Goal: Task Accomplishment & Management: Use online tool/utility

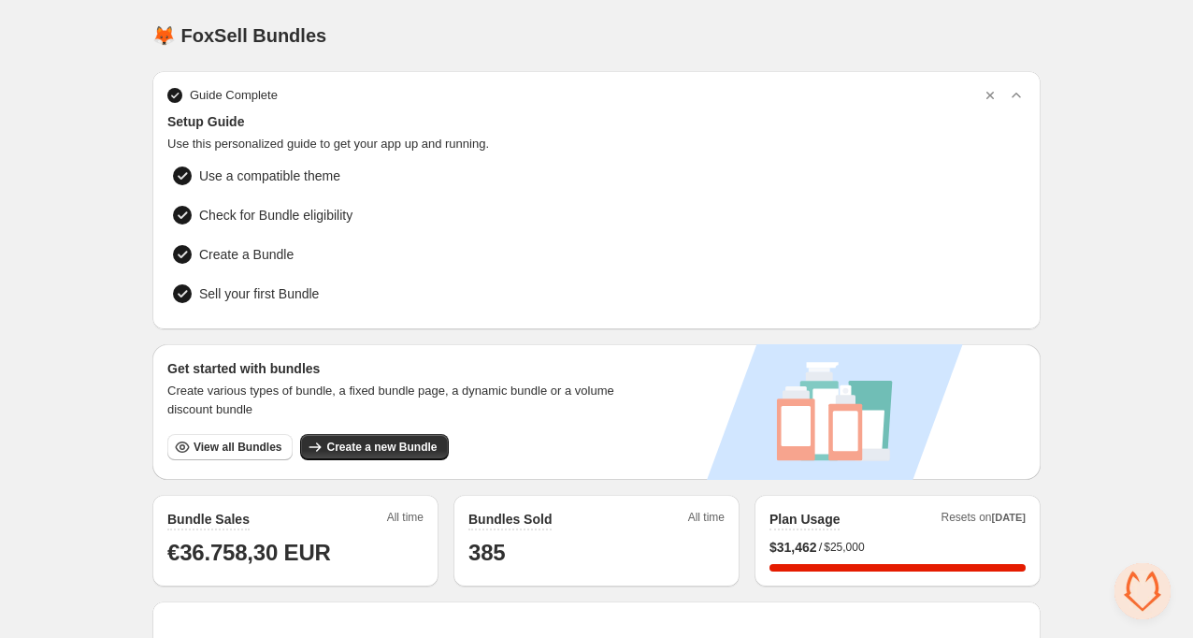
click at [90, 411] on div "Home Bundles Analytics Plan and Billing 🦊 FoxSell Bundles. This page is ready 🦊…" at bounding box center [596, 592] width 1193 height 1184
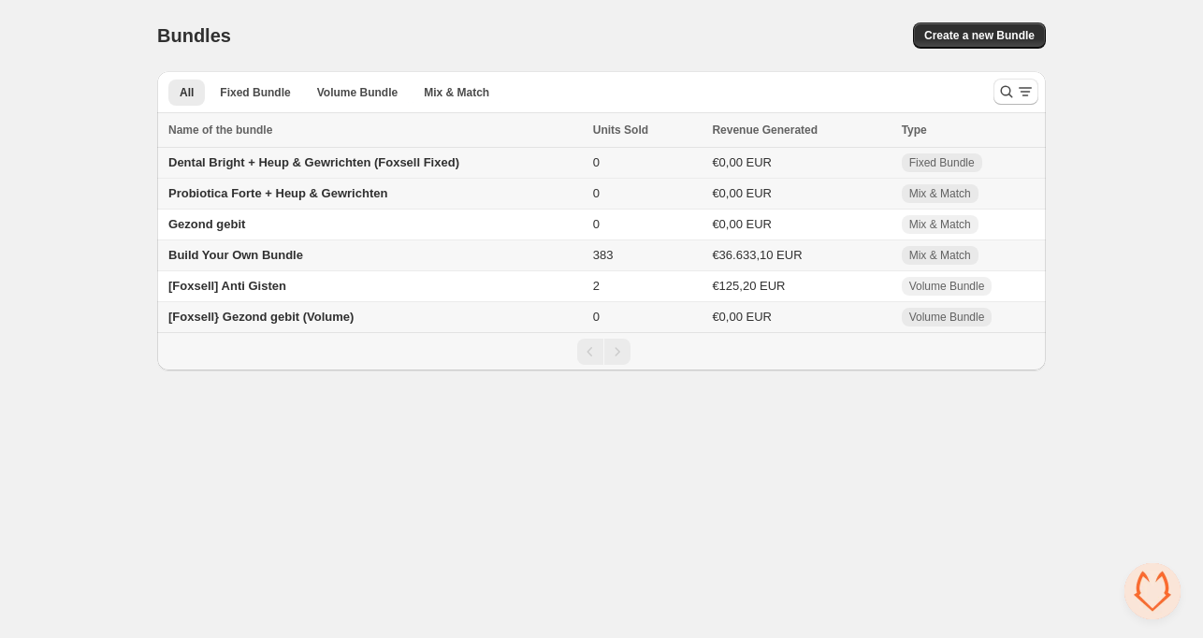
click at [281, 166] on span "Dental Bright + Heup & Gewrichten (Foxsell Fixed)" at bounding box center [313, 162] width 291 height 14
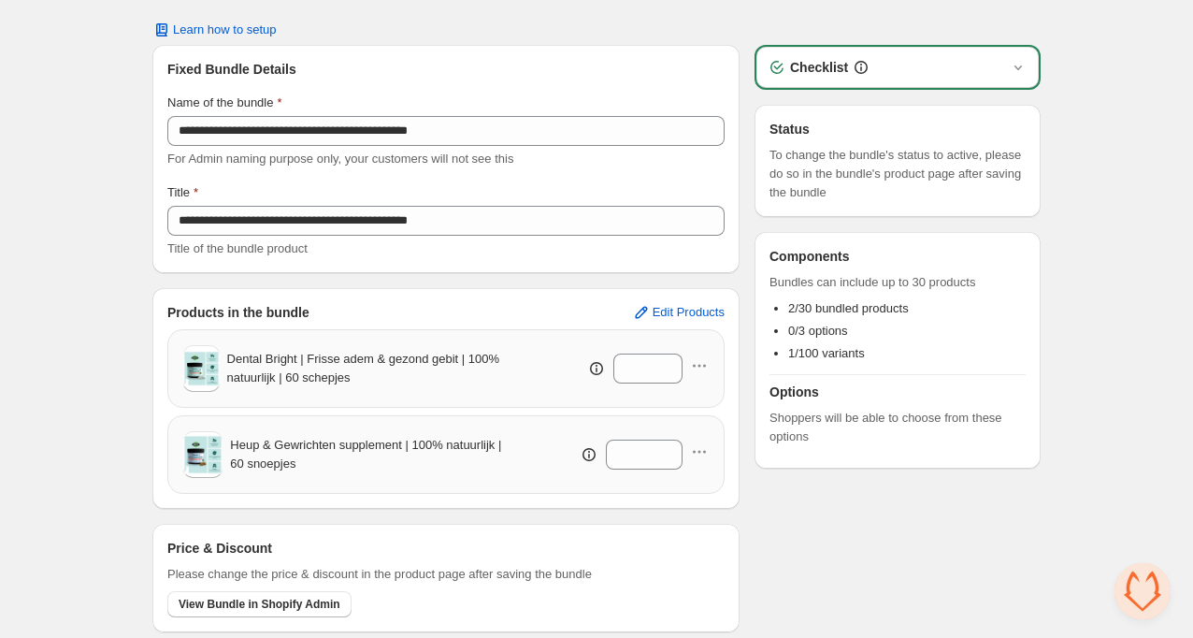
scroll to position [99, 0]
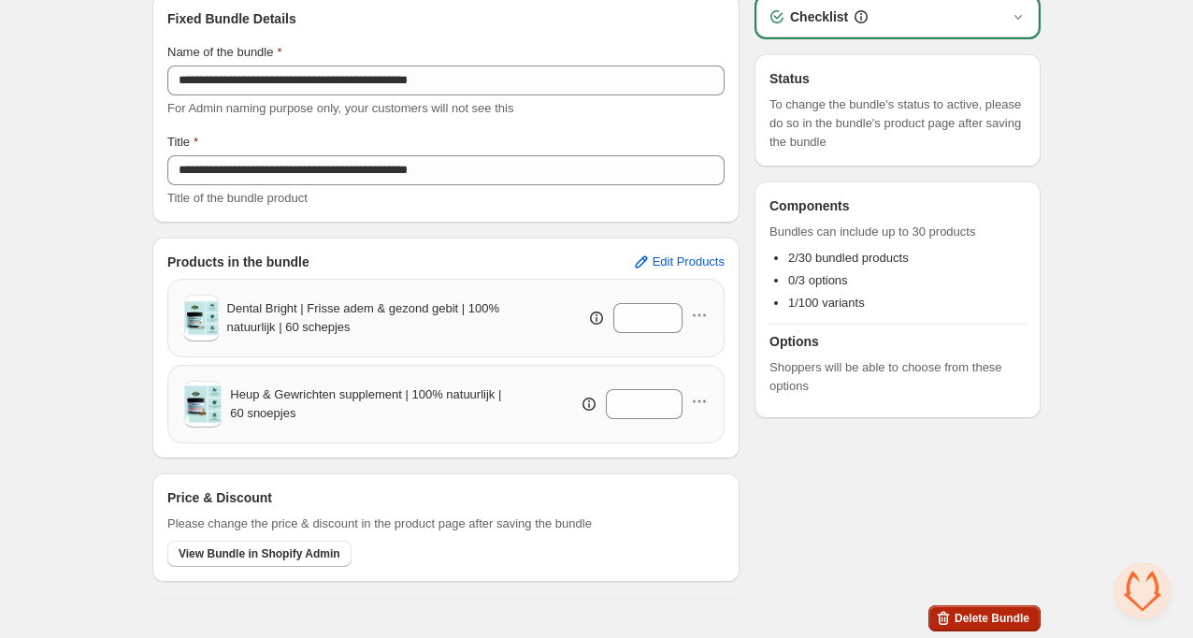
click at [1003, 612] on span "Delete Bundle" at bounding box center [992, 618] width 75 height 15
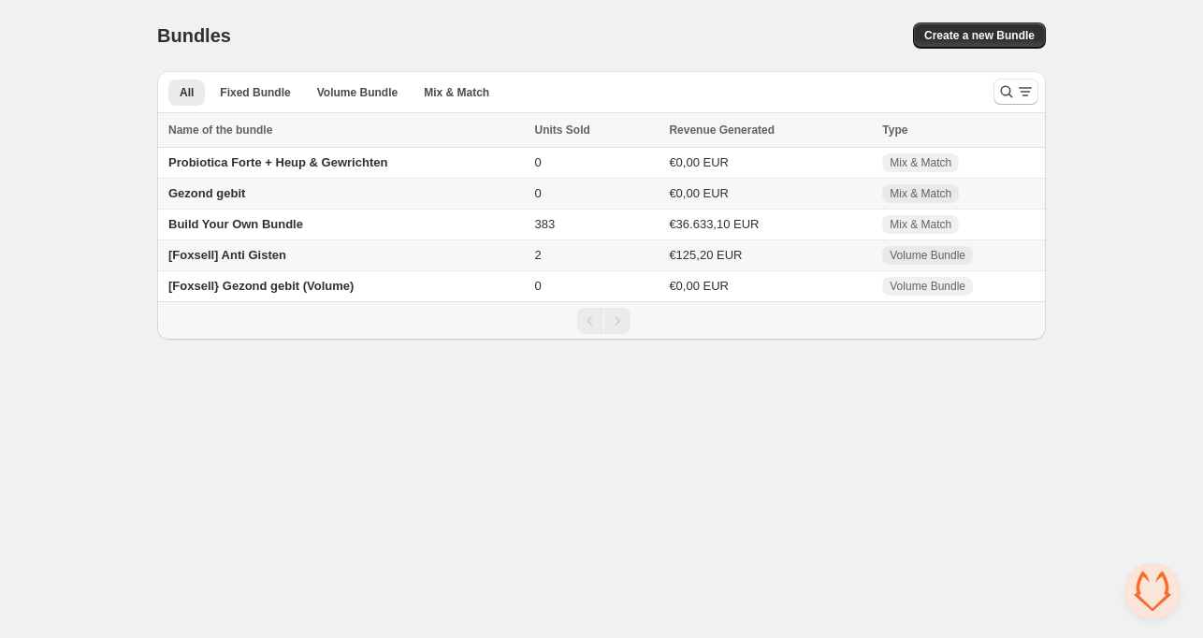
click at [92, 175] on div "Home Bundles Analytics Plan and Billing Bundles. This page is ready Bundles Cre…" at bounding box center [601, 169] width 1203 height 339
click at [282, 167] on span "Probiotica Forte + Heup & Gewrichten" at bounding box center [277, 162] width 219 height 14
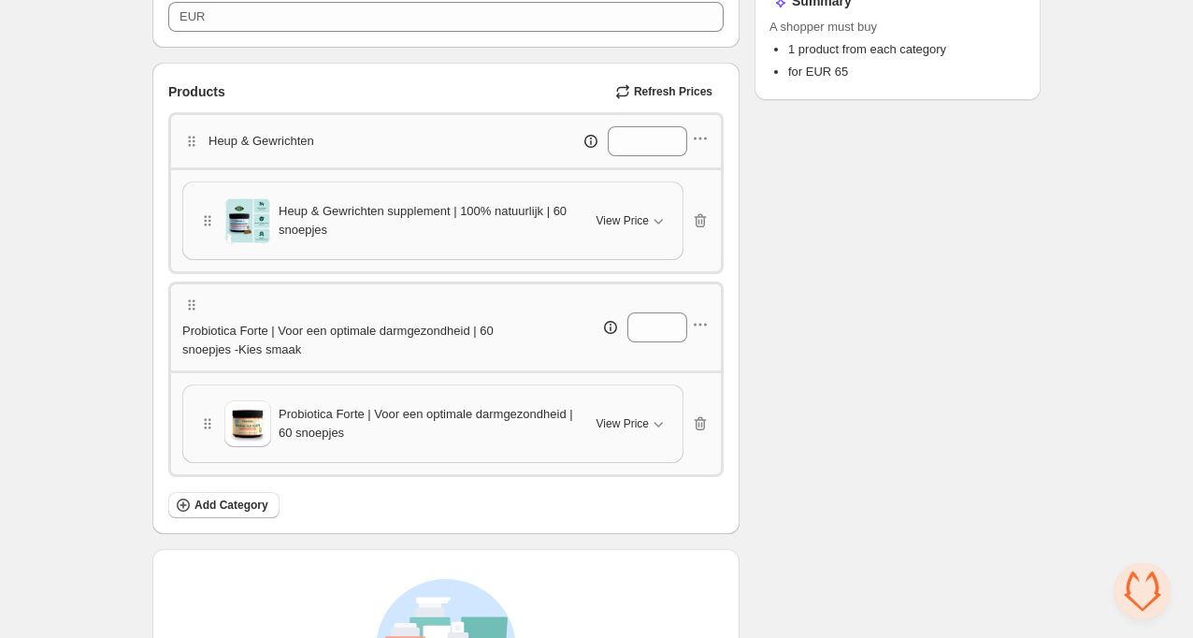
scroll to position [664, 0]
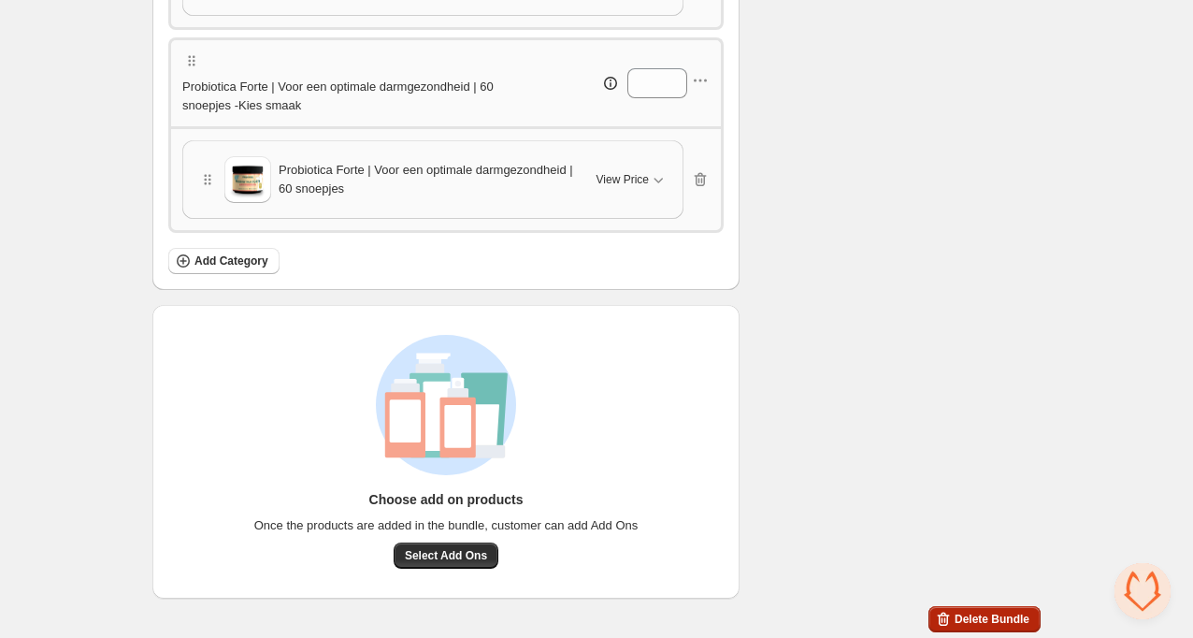
click at [999, 617] on span "Delete Bundle" at bounding box center [992, 619] width 75 height 15
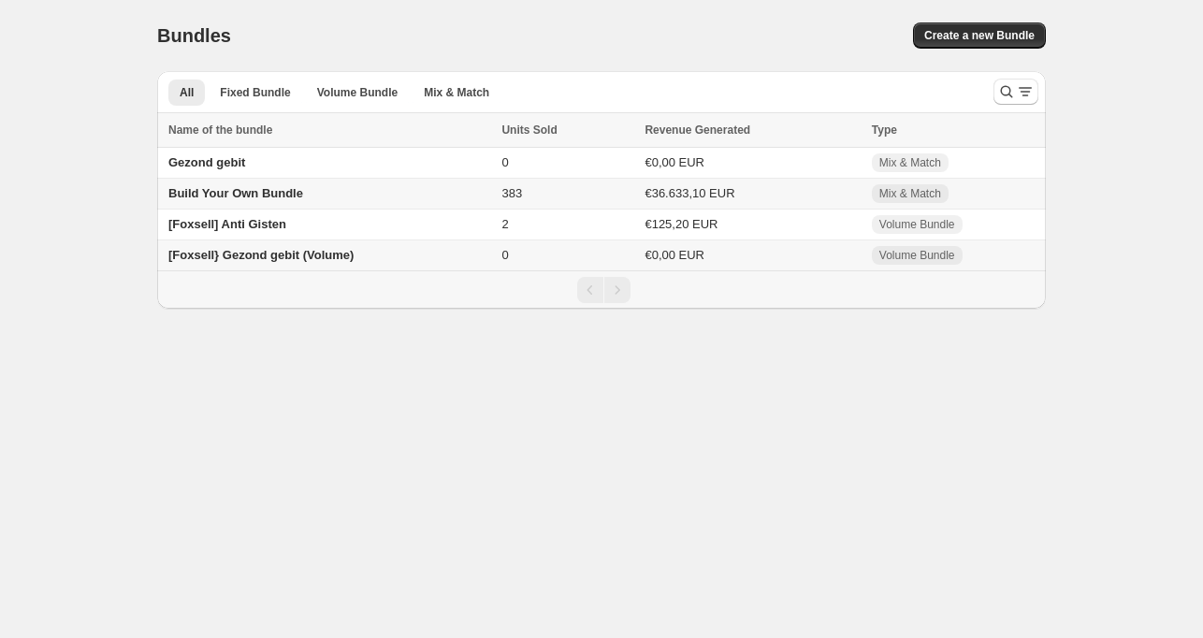
click at [500, 424] on body "Home Bundles Analytics Plan and Billing Bundles. This page is ready Bundles Cre…" at bounding box center [601, 319] width 1203 height 638
click at [237, 166] on span "Gezond gebit" at bounding box center [206, 162] width 77 height 14
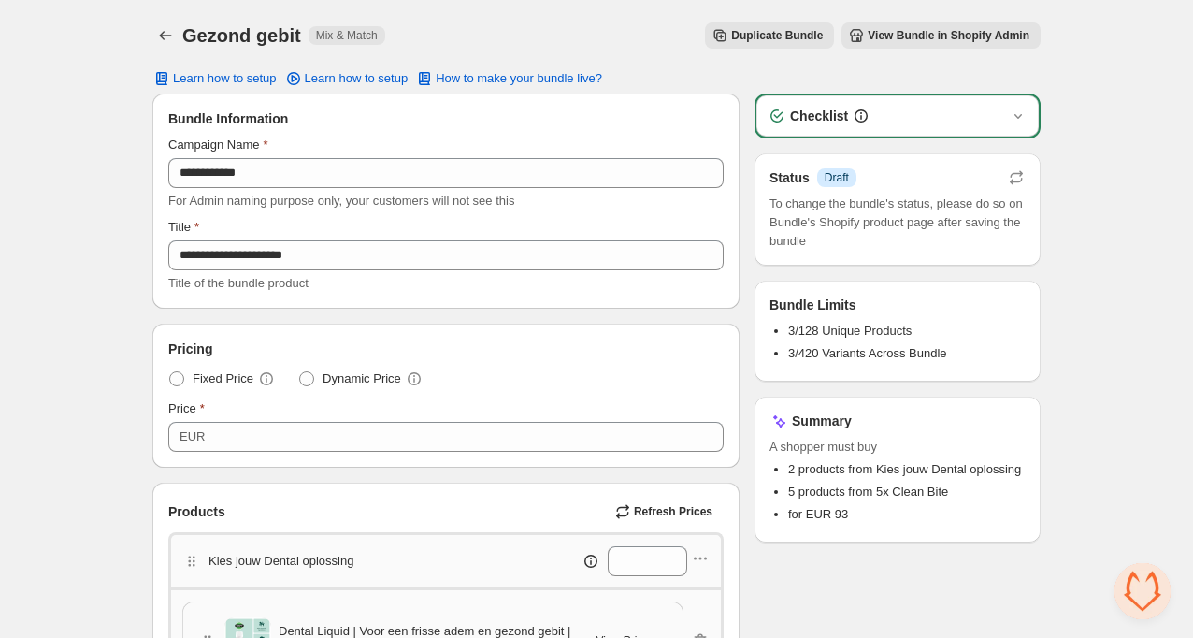
click at [994, 43] on button "View Bundle in Shopify Admin" at bounding box center [941, 35] width 199 height 26
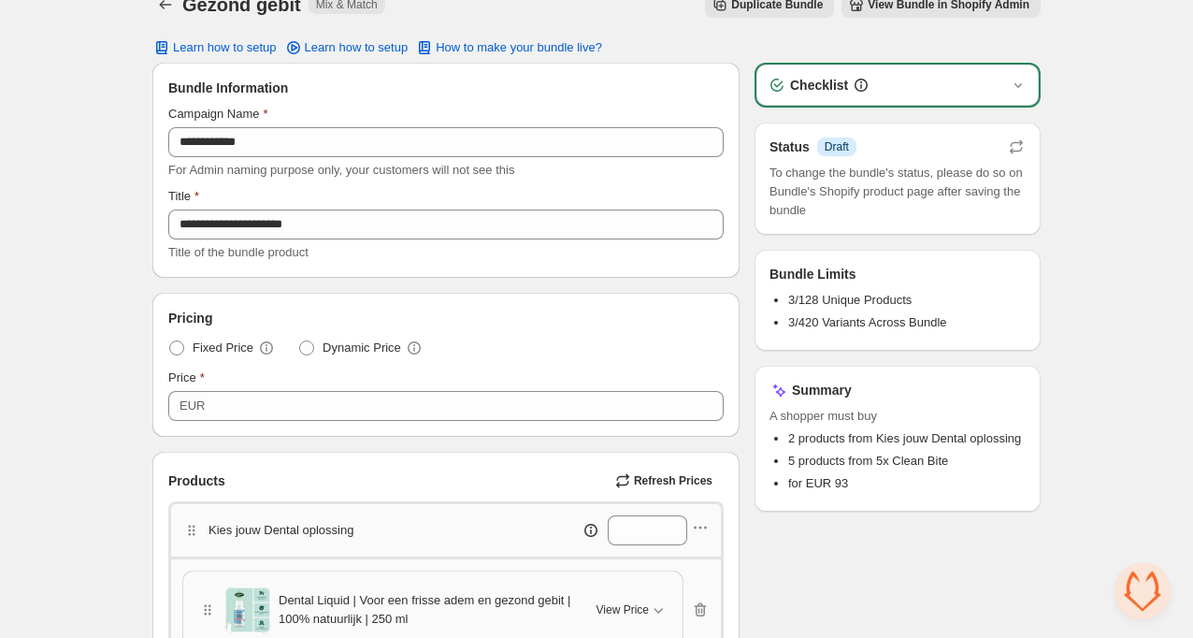
scroll to position [43, 0]
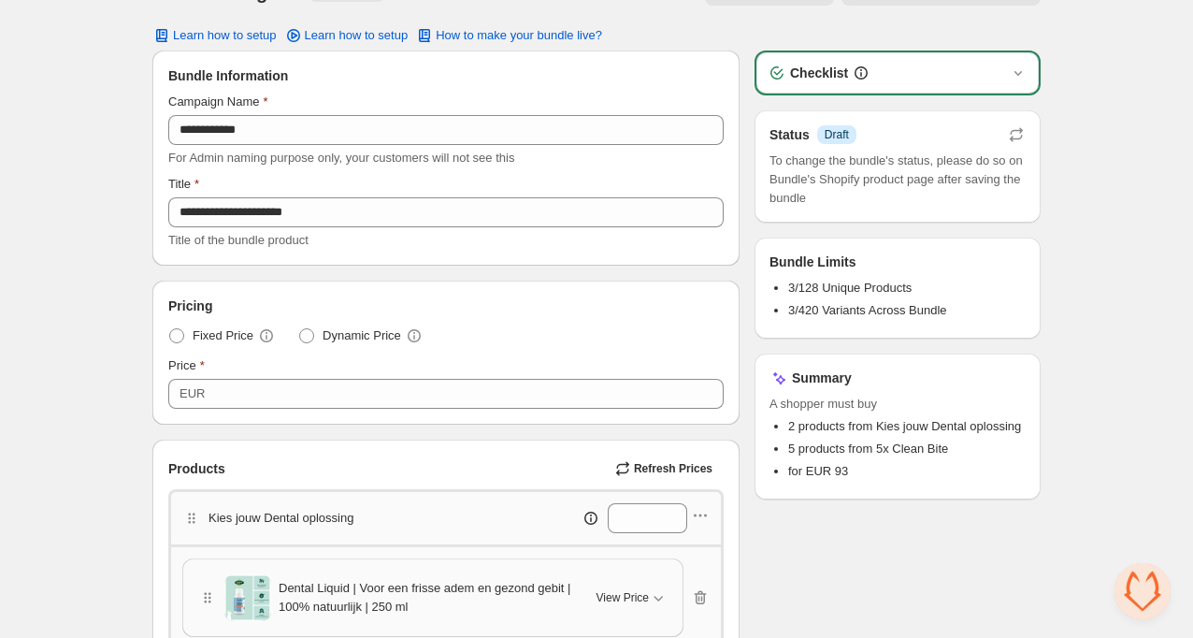
click at [59, 172] on div "**********" at bounding box center [596, 635] width 1193 height 1356
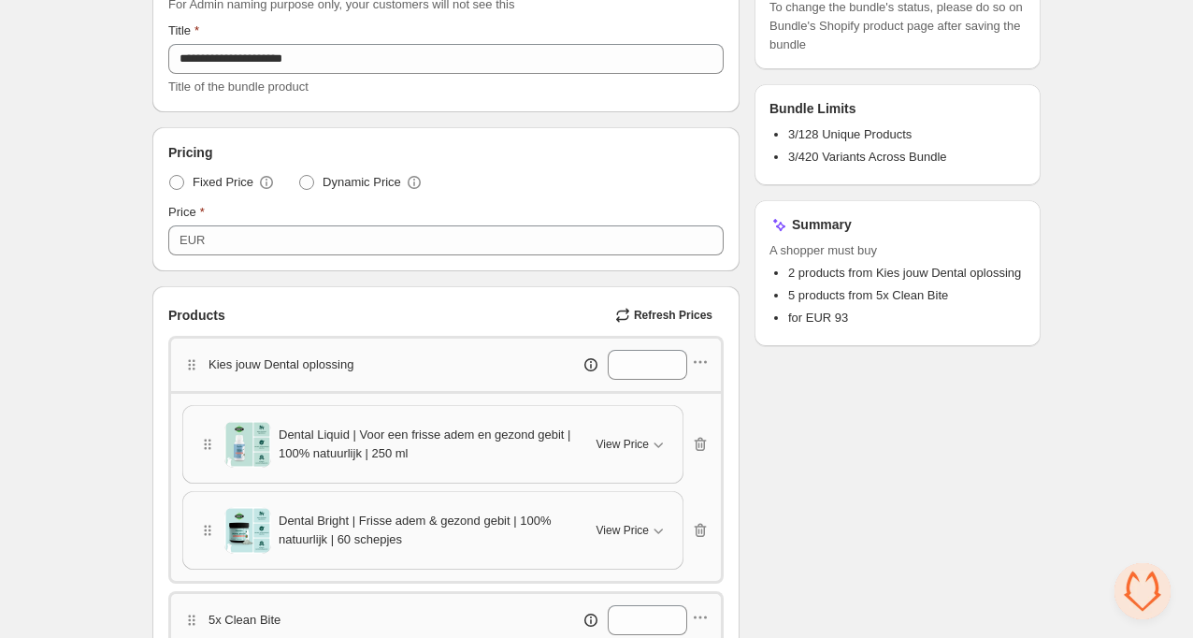
scroll to position [0, 0]
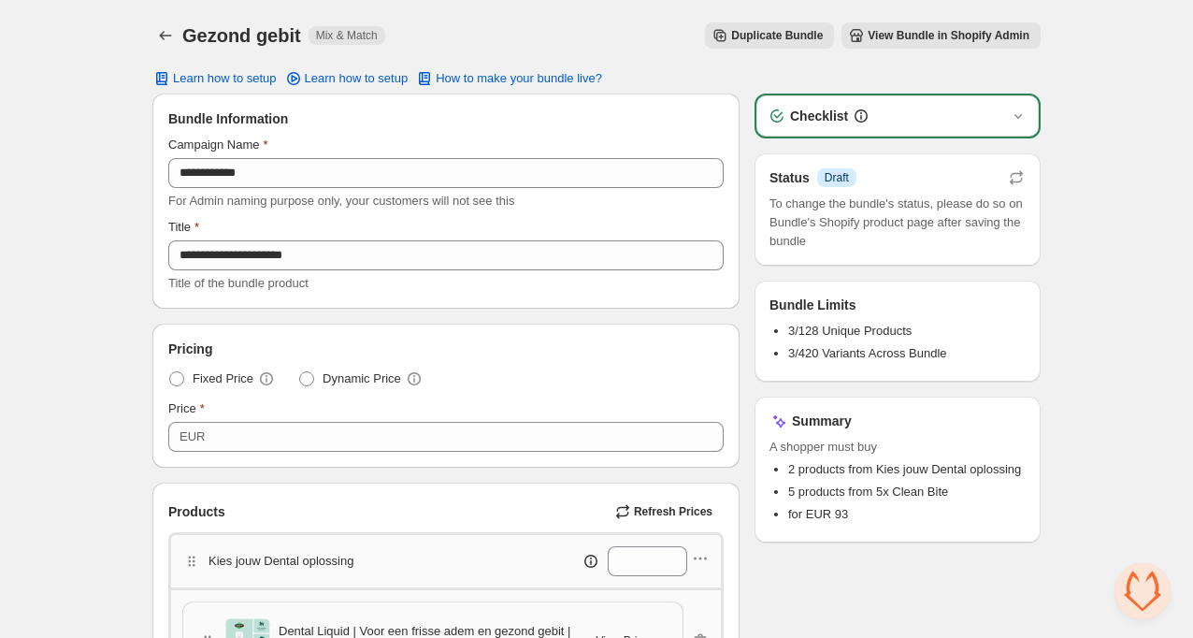
click at [166, 37] on icon "Back" at bounding box center [165, 35] width 19 height 19
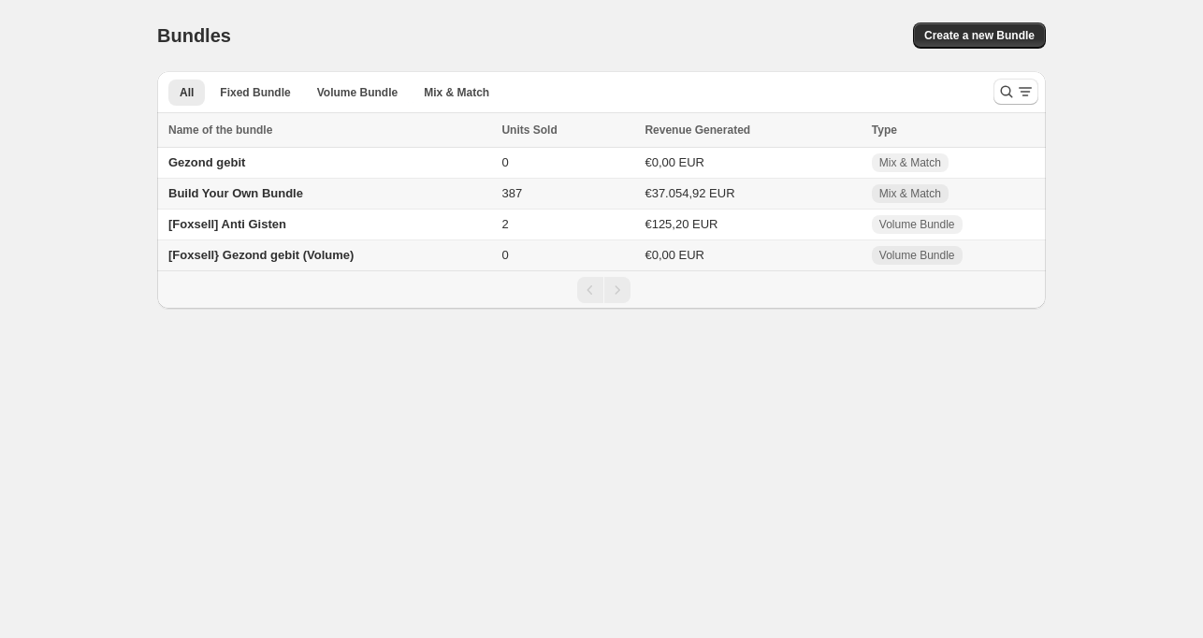
click at [285, 253] on span "[Foxsell} Gezond gebit (Volume)" at bounding box center [260, 255] width 185 height 14
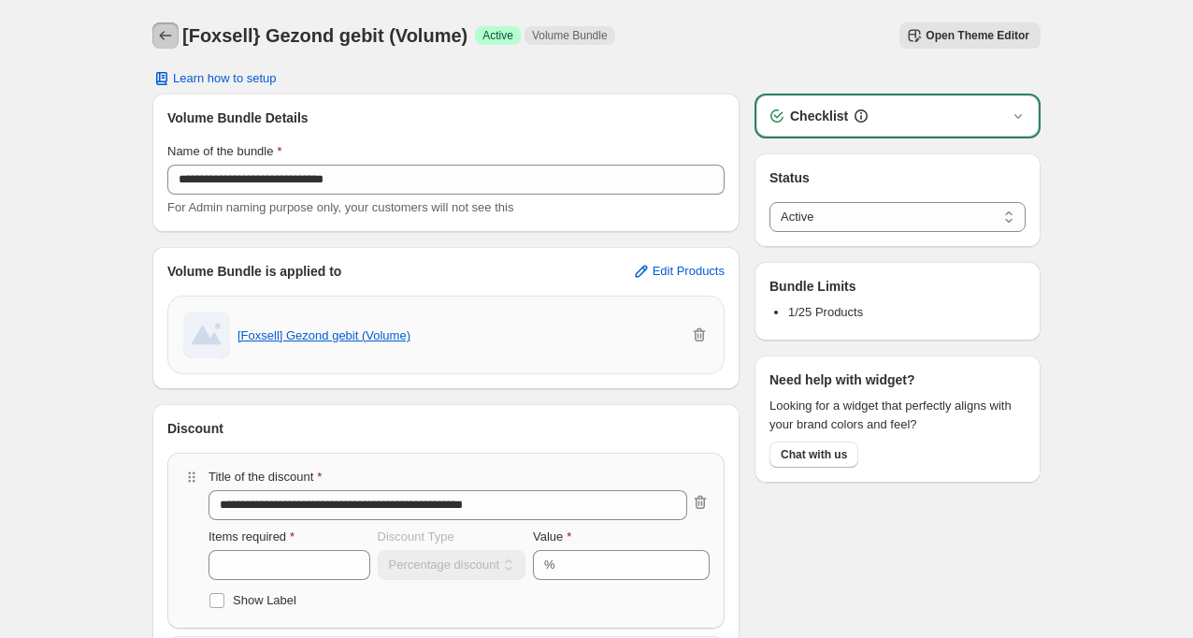
drag, startPoint x: 164, startPoint y: 26, endPoint x: 388, endPoint y: 1, distance: 225.9
click at [164, 27] on icon "Back" at bounding box center [165, 35] width 19 height 19
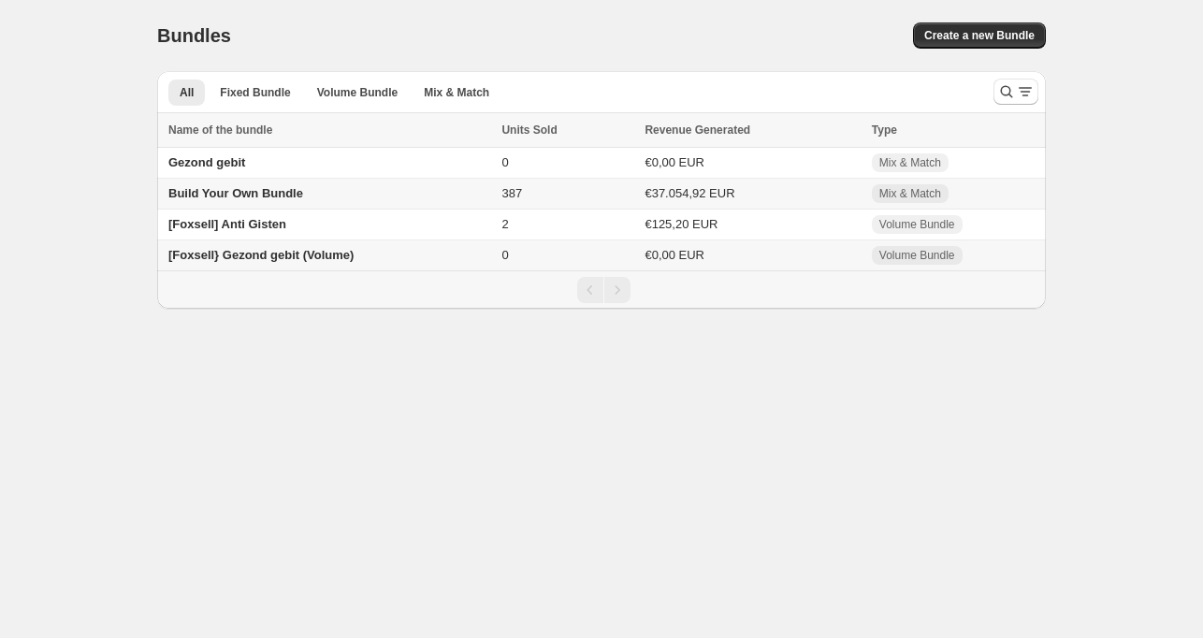
click at [101, 295] on div "Home Bundles Analytics Plan and Billing Bundles. This page is ready Bundles Cre…" at bounding box center [601, 154] width 1203 height 309
click at [234, 228] on span "[Foxsell] Anti Gisten" at bounding box center [227, 224] width 118 height 14
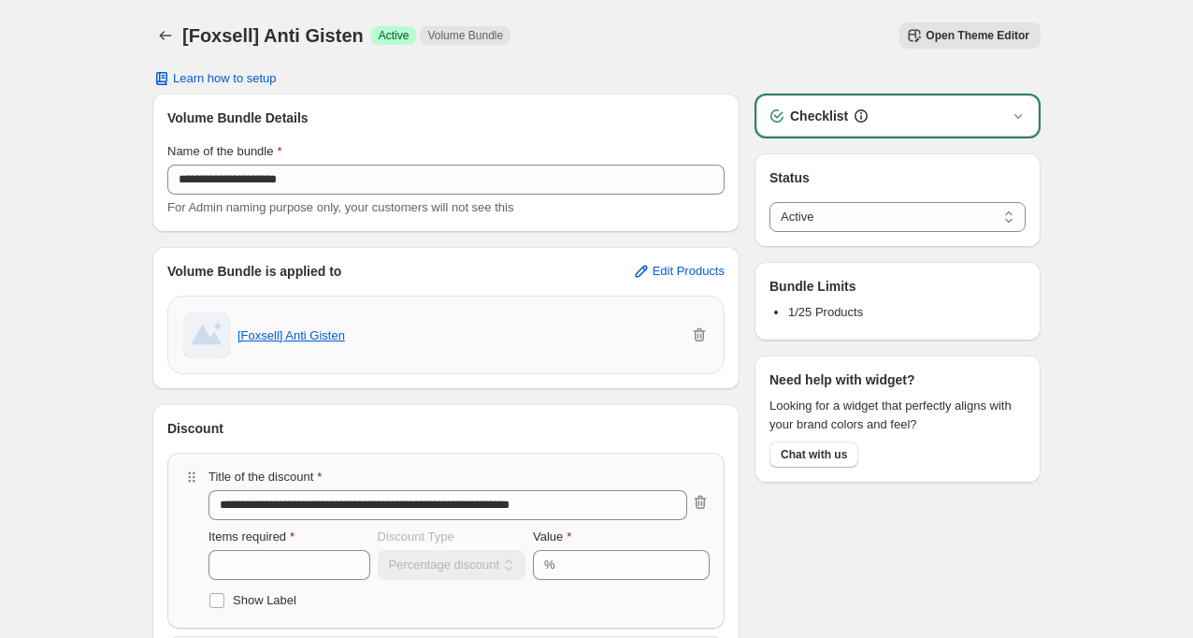
click at [786, 36] on div "Open Theme Editor" at bounding box center [783, 35] width 515 height 26
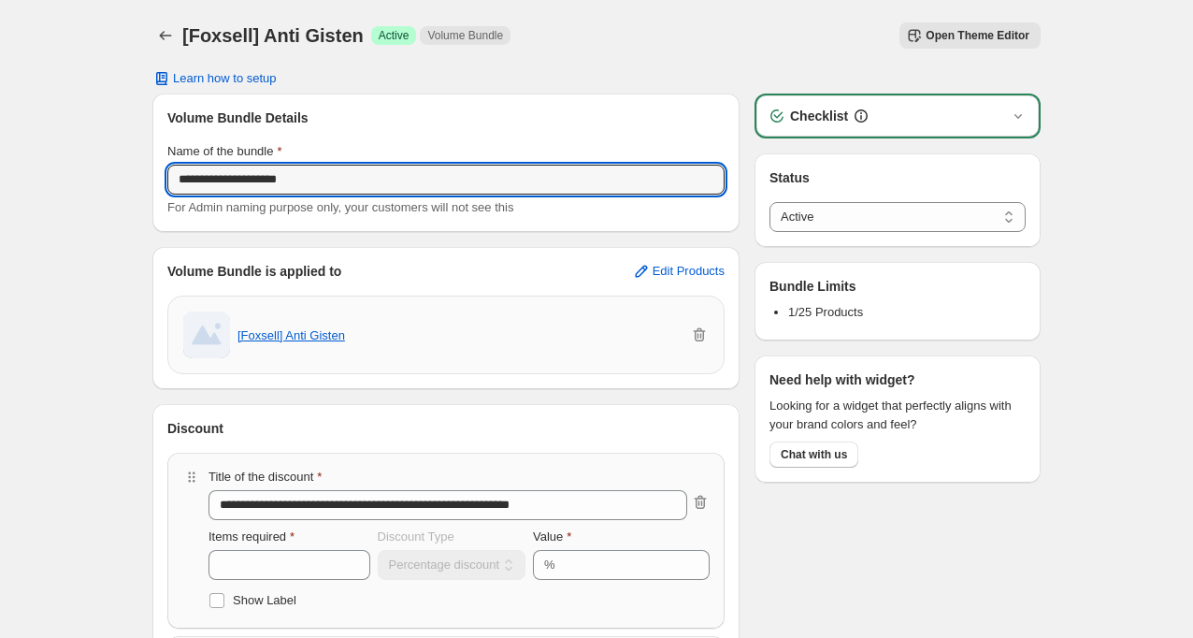
drag, startPoint x: 357, startPoint y: 178, endPoint x: 153, endPoint y: 171, distance: 204.0
click at [153, 171] on div "**********" at bounding box center [445, 163] width 587 height 138
